Goal: Transaction & Acquisition: Obtain resource

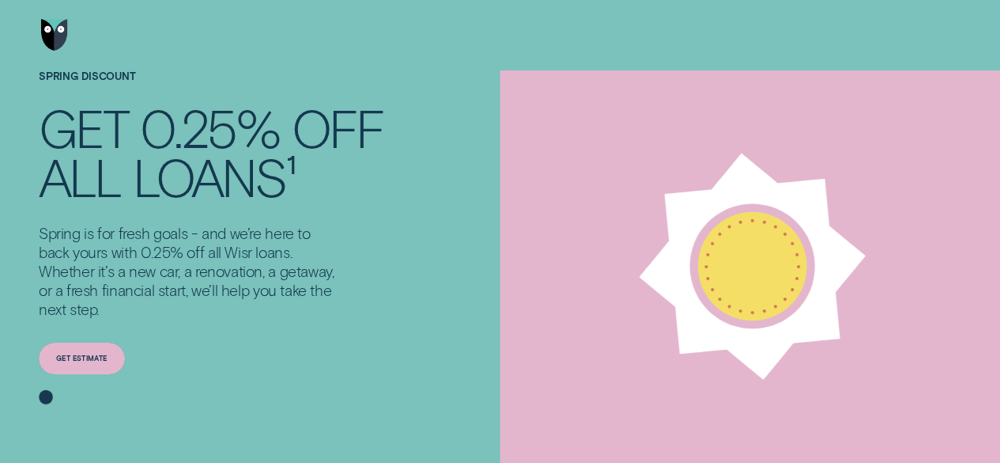
click at [88, 358] on div "Get estimate" at bounding box center [81, 358] width 51 height 6
